Goal: Task Accomplishment & Management: Manage account settings

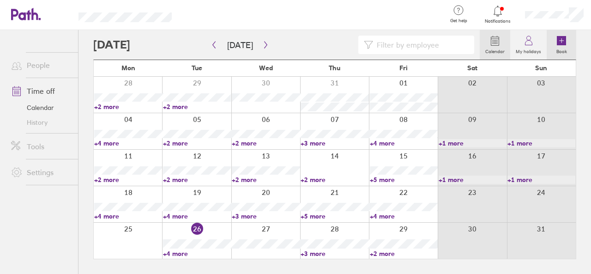
click at [566, 41] on icon at bounding box center [561, 40] width 11 height 11
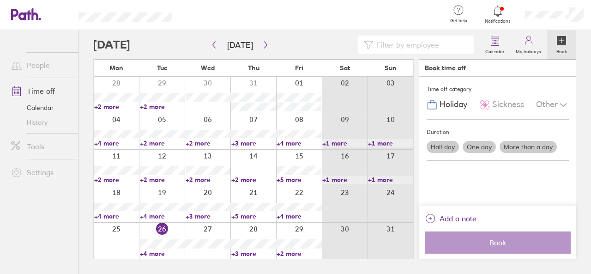
click at [526, 144] on label "More than a day" at bounding box center [527, 147] width 57 height 12
click at [0, 0] on input "More than a day" at bounding box center [0, 0] width 0 height 0
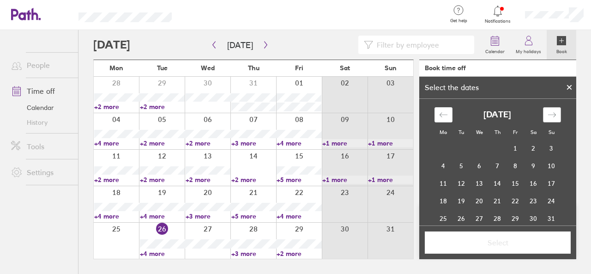
click at [550, 113] on icon "Move forward to switch to the next month." at bounding box center [551, 114] width 8 height 5
click at [462, 179] on td "14" at bounding box center [461, 183] width 18 height 18
click at [472, 180] on td "15" at bounding box center [479, 183] width 18 height 18
click at [493, 182] on td "16" at bounding box center [497, 183] width 18 height 18
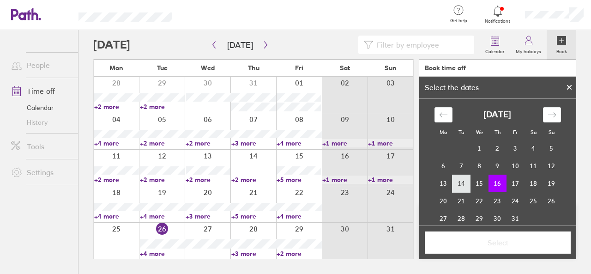
click at [453, 185] on td "14" at bounding box center [461, 183] width 18 height 18
click at [509, 181] on td "17" at bounding box center [515, 183] width 18 height 18
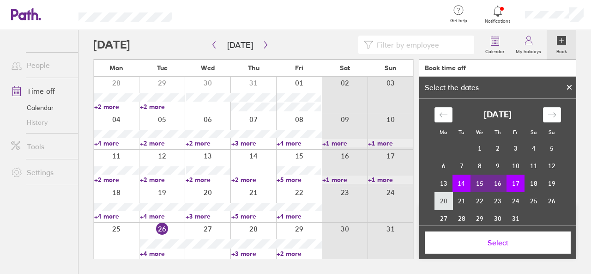
click at [441, 207] on td "20" at bounding box center [443, 201] width 18 height 18
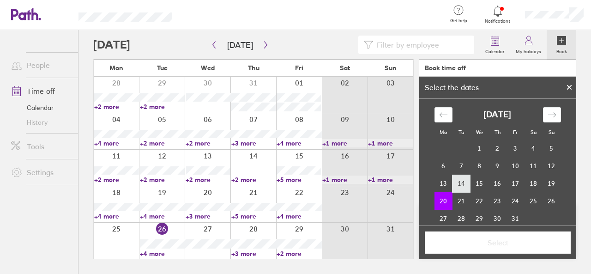
click at [456, 179] on td "14" at bounding box center [461, 183] width 18 height 18
click at [444, 197] on td "20" at bounding box center [443, 201] width 18 height 18
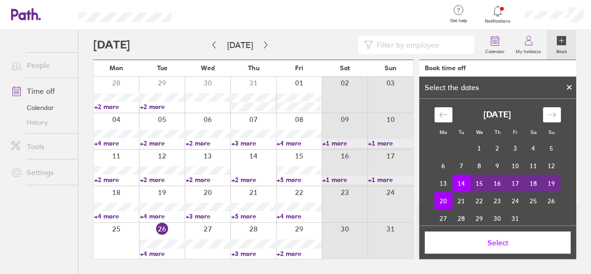
click at [512, 182] on td "17" at bounding box center [515, 183] width 18 height 18
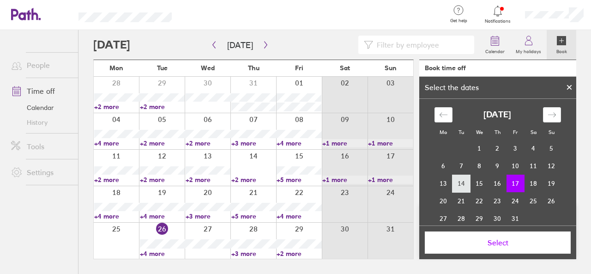
click at [462, 183] on td "14" at bounding box center [461, 183] width 18 height 18
click at [515, 182] on td "17" at bounding box center [515, 183] width 18 height 18
click at [534, 240] on span "Select" at bounding box center [497, 242] width 133 height 8
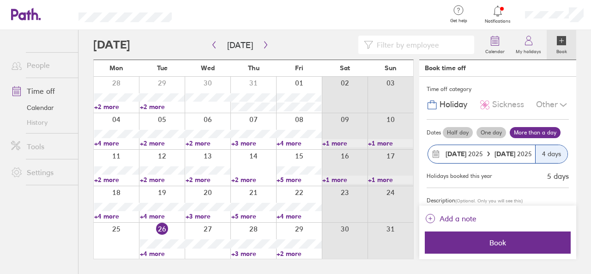
scroll to position [35, 0]
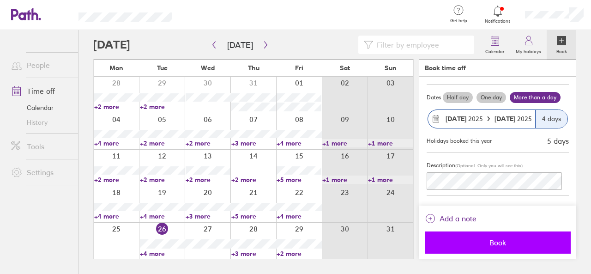
click at [532, 241] on span "Book" at bounding box center [497, 242] width 133 height 8
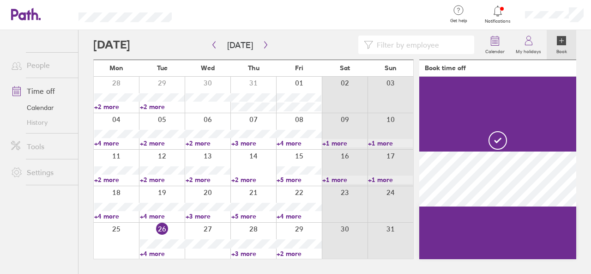
click at [560, 37] on icon at bounding box center [560, 40] width 9 height 9
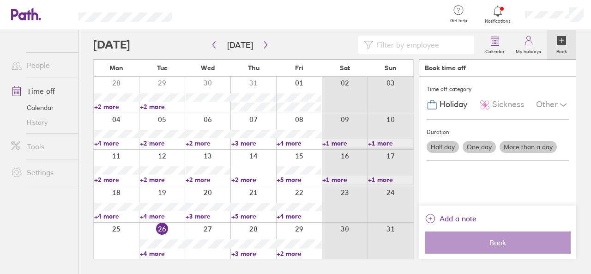
click at [474, 143] on label "One day" at bounding box center [478, 147] width 33 height 12
click at [0, 0] on input "One day" at bounding box center [0, 0] width 0 height 0
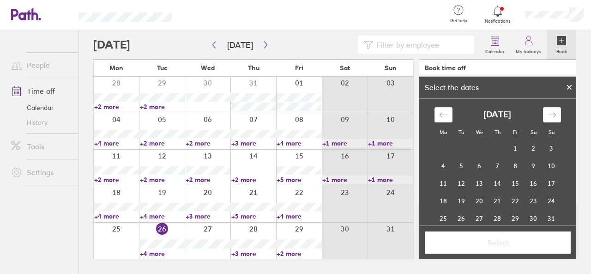
click at [570, 84] on icon at bounding box center [569, 87] width 6 height 6
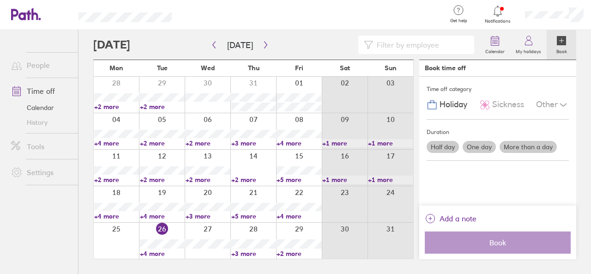
click at [487, 144] on label "One day" at bounding box center [478, 147] width 33 height 12
click at [0, 0] on input "One day" at bounding box center [0, 0] width 0 height 0
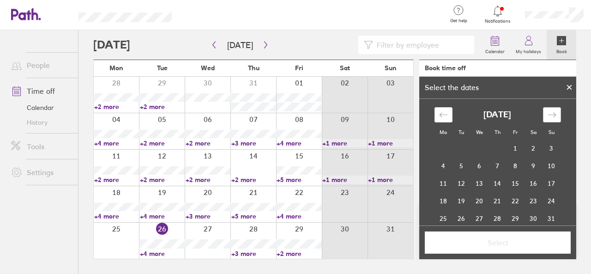
click at [551, 113] on icon "Move forward to switch to the next month." at bounding box center [551, 114] width 9 height 9
click at [438, 199] on td "20" at bounding box center [443, 201] width 18 height 18
click at [513, 240] on span "Select" at bounding box center [497, 242] width 133 height 8
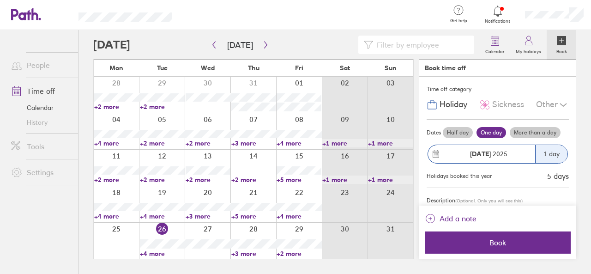
scroll to position [35, 0]
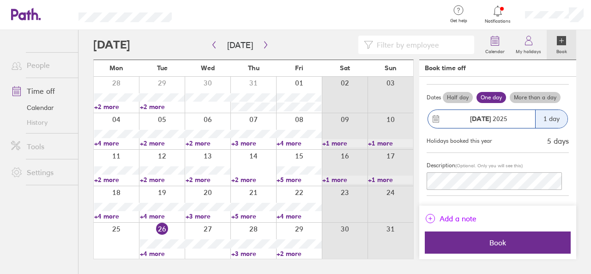
click at [447, 210] on div "Add a note Book" at bounding box center [497, 232] width 157 height 54
click at [446, 217] on span "Add a note" at bounding box center [457, 218] width 37 height 15
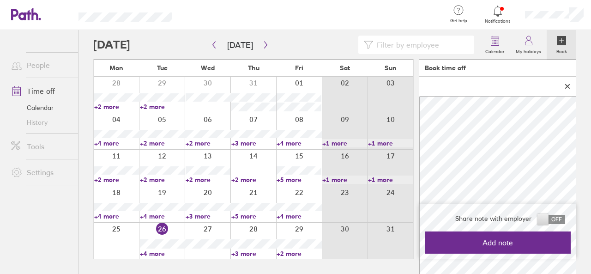
drag, startPoint x: 561, startPoint y: 221, endPoint x: 555, endPoint y: 225, distance: 7.0
click at [560, 221] on span at bounding box center [551, 219] width 28 height 9
click at [565, 221] on input "checkbox" at bounding box center [565, 221] width 0 height 0
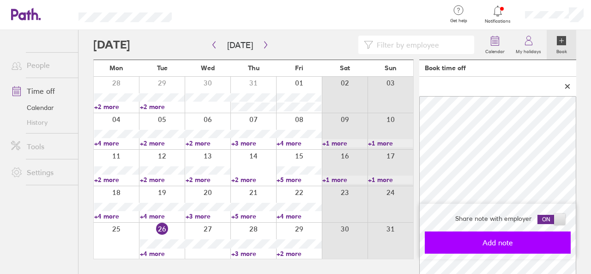
click at [538, 239] on span "Add note" at bounding box center [497, 242] width 133 height 8
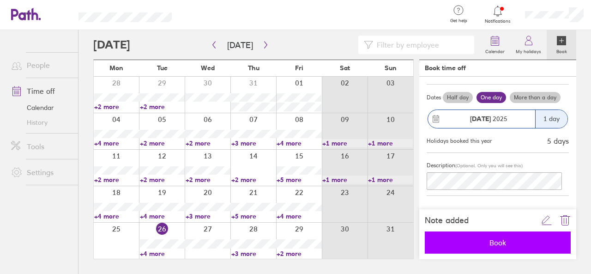
click at [510, 242] on span "Book" at bounding box center [497, 242] width 133 height 8
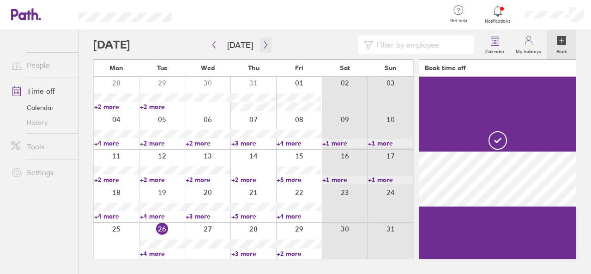
click at [264, 43] on icon "button" at bounding box center [265, 44] width 7 height 7
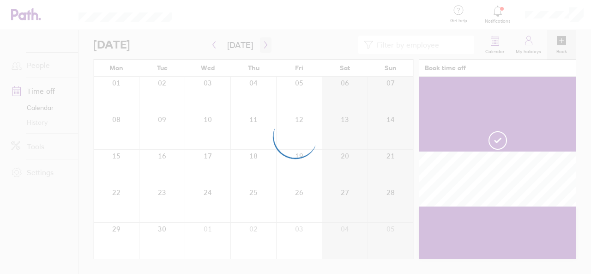
scroll to position [0, 0]
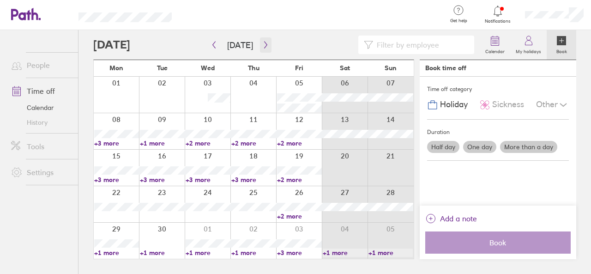
click at [262, 46] on icon "button" at bounding box center [265, 44] width 7 height 7
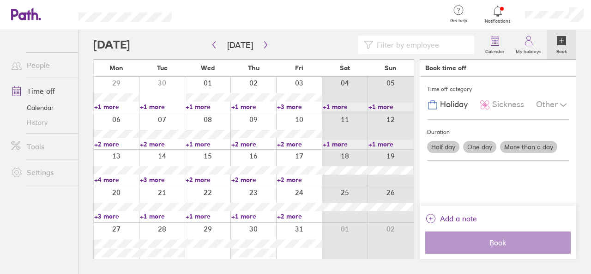
click at [202, 179] on link "+2 more" at bounding box center [207, 179] width 45 height 8
click at [251, 180] on link "+2 more" at bounding box center [253, 179] width 45 height 8
click at [158, 181] on link "+3 more" at bounding box center [162, 179] width 45 height 8
click at [194, 179] on link "+2 more" at bounding box center [207, 179] width 45 height 8
click at [196, 182] on link "+2 more" at bounding box center [207, 179] width 45 height 8
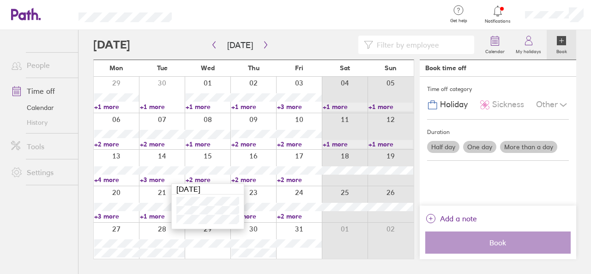
click at [241, 177] on link "+2 more" at bounding box center [253, 179] width 45 height 8
click at [245, 179] on link "+2 more" at bounding box center [253, 179] width 45 height 8
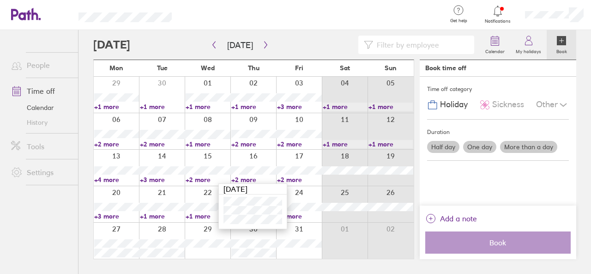
click at [290, 179] on link "+2 more" at bounding box center [299, 179] width 45 height 8
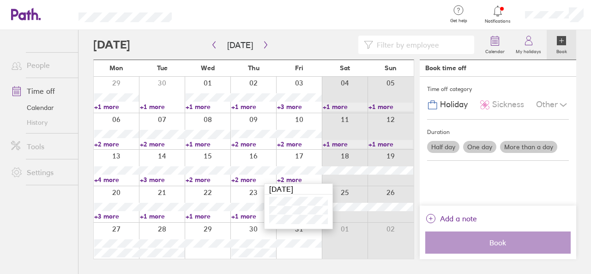
click at [115, 214] on link "+3 more" at bounding box center [116, 216] width 45 height 8
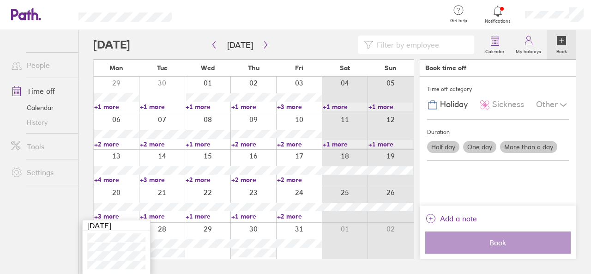
click at [41, 217] on ul "People Time off Calendar History Tools Settings" at bounding box center [39, 136] width 78 height 213
click at [110, 212] on link "+3 more" at bounding box center [116, 216] width 45 height 8
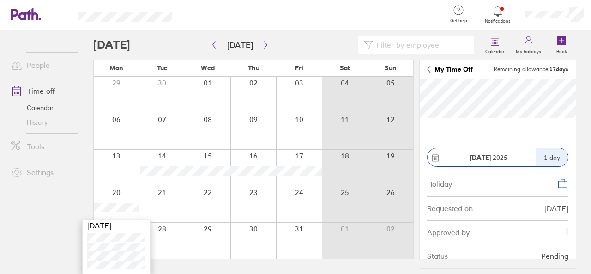
click at [429, 67] on icon at bounding box center [429, 69] width 4 height 7
